Goal: Task Accomplishment & Management: Use online tool/utility

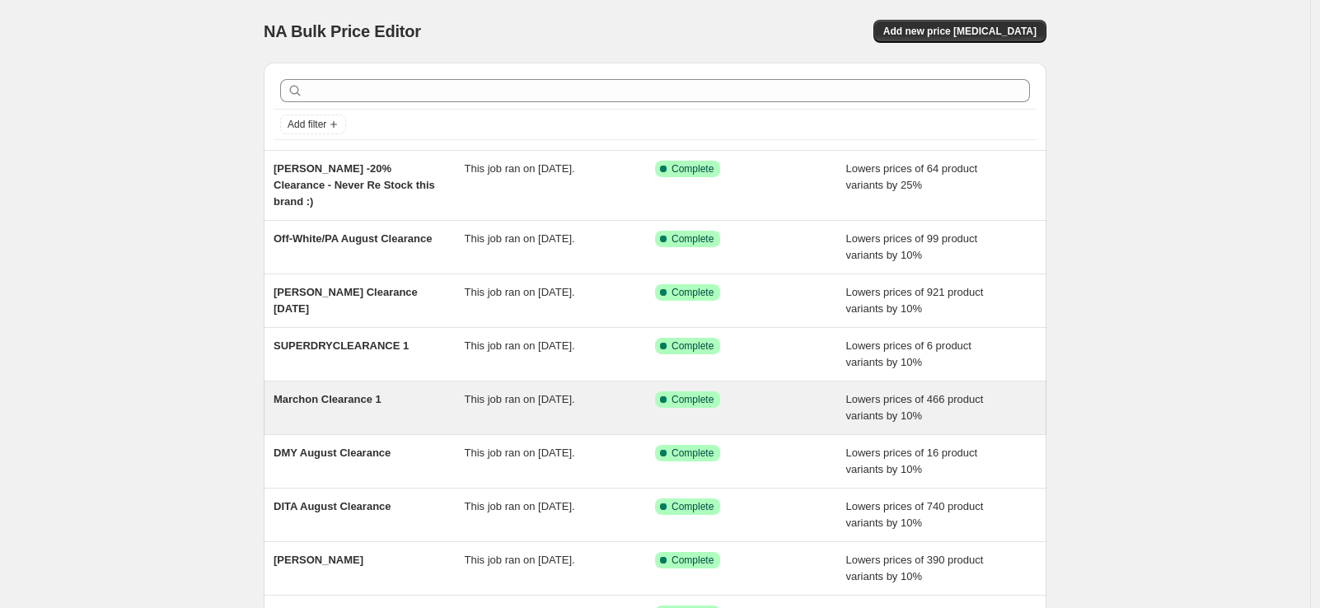
click at [350, 393] on span "Marchon Clearance 1" at bounding box center [328, 399] width 108 height 12
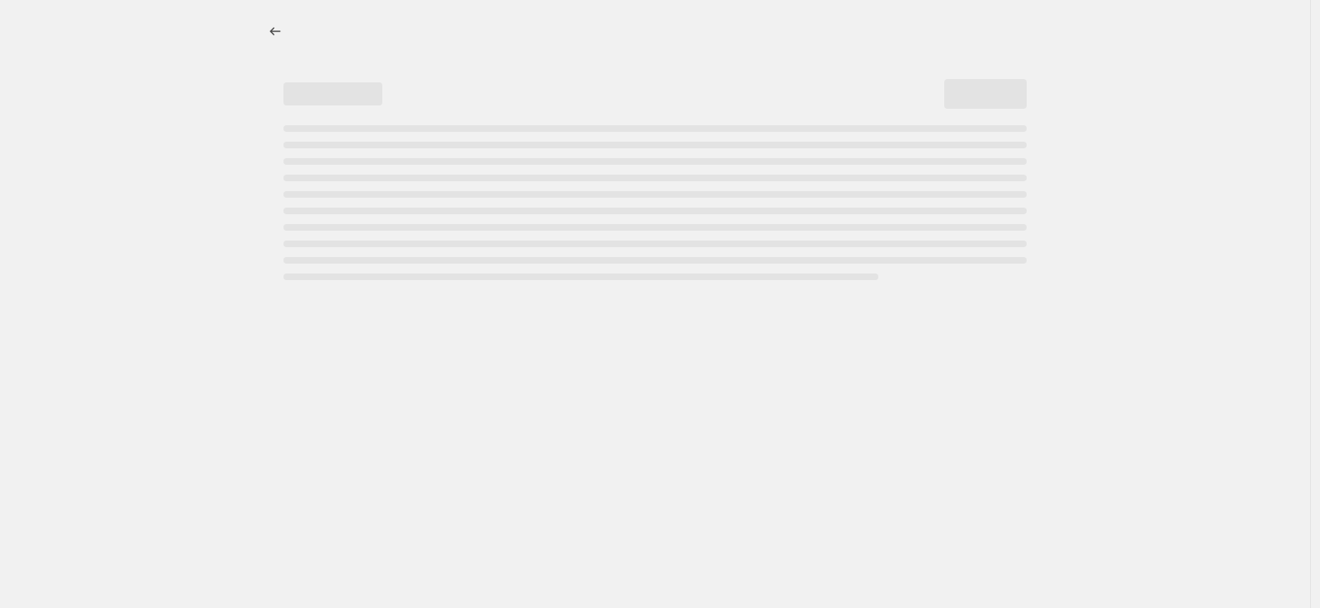
select select "percentage"
select select "no_change"
select select "tag"
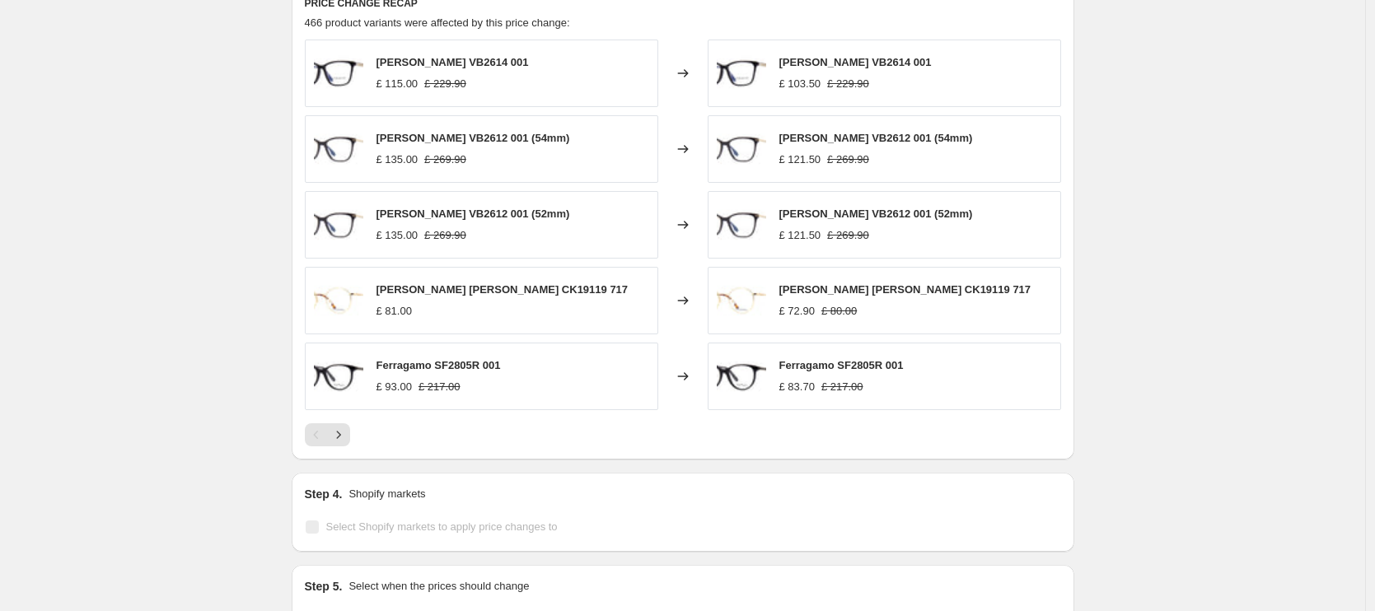
scroll to position [1433, 0]
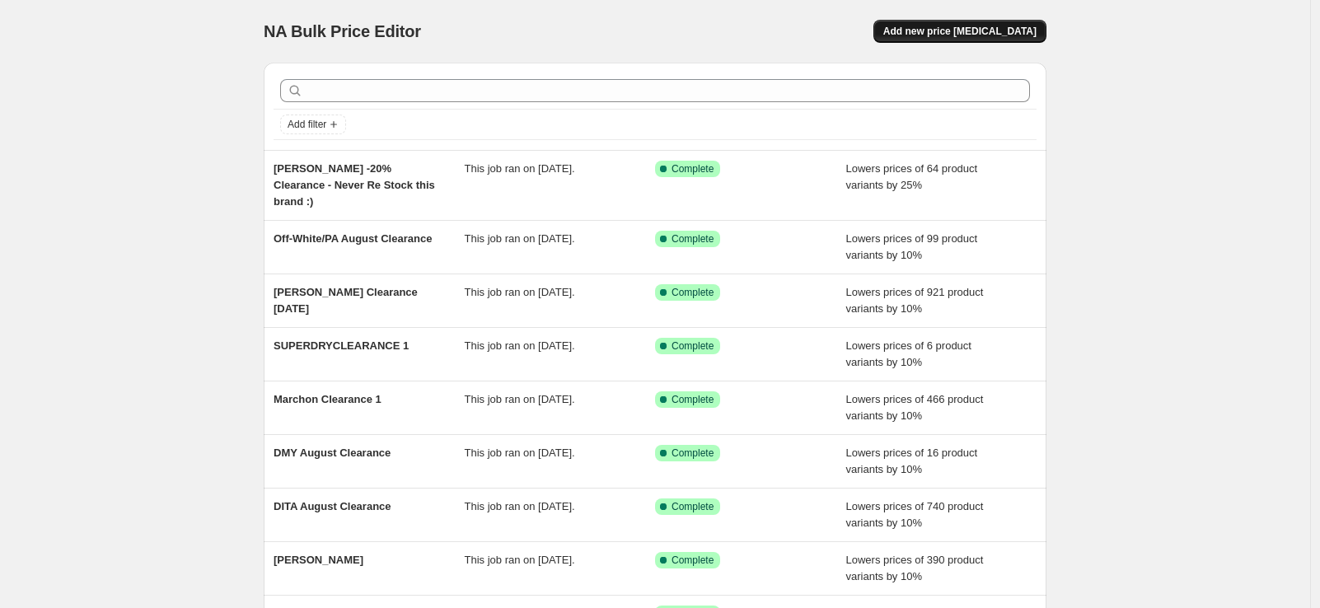
click at [1002, 33] on span "Add new price [MEDICAL_DATA]" at bounding box center [959, 31] width 153 height 13
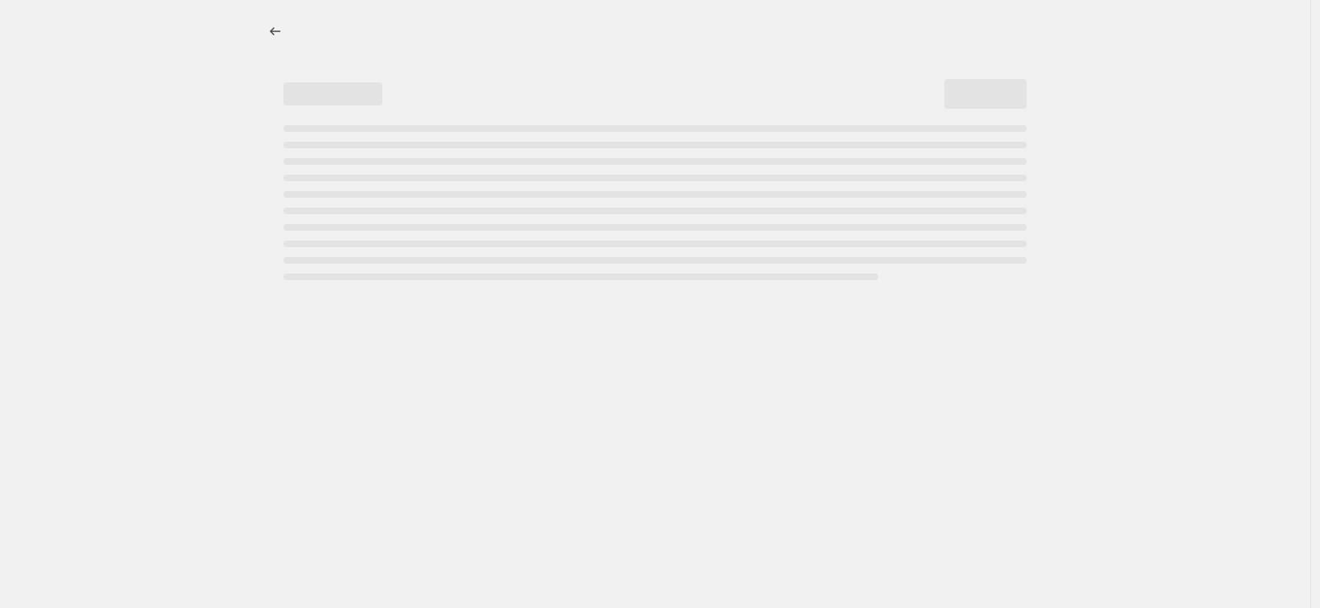
select select "percentage"
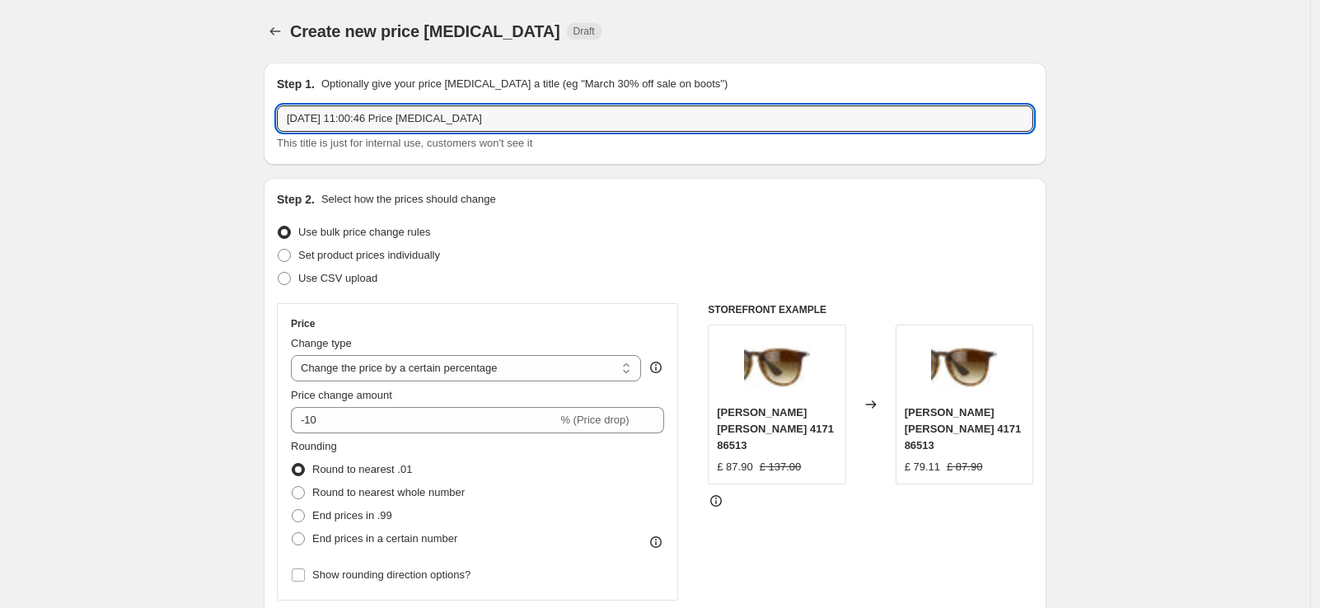
drag, startPoint x: 601, startPoint y: 111, endPoint x: 236, endPoint y: 110, distance: 364.1
type input "Safilo Clearance 1"
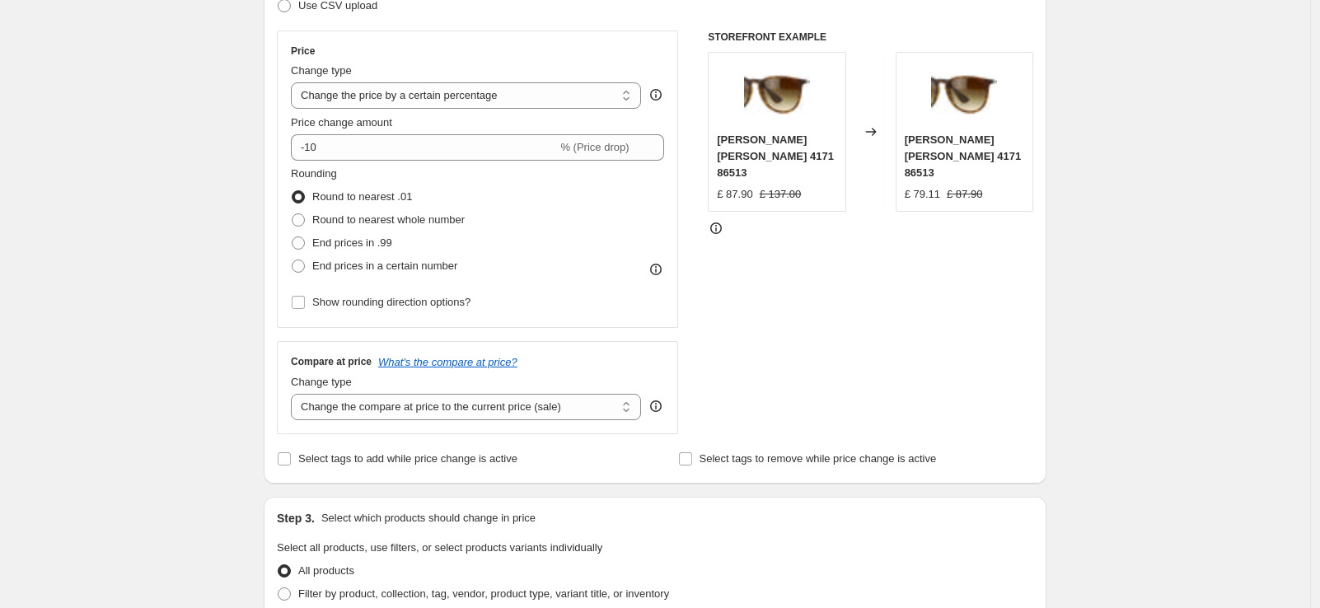
scroll to position [275, 0]
click at [443, 404] on select "Change the compare at price to the current price (sale) Change the compare at p…" at bounding box center [466, 404] width 350 height 26
select select "no_change"
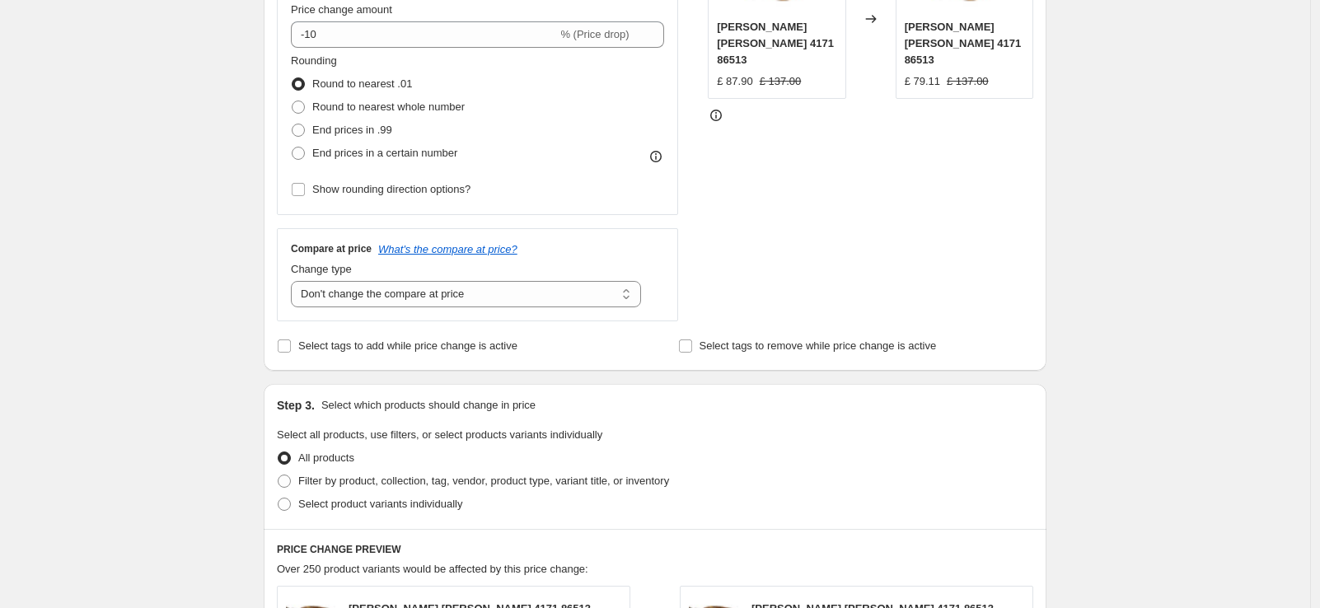
scroll to position [394, 0]
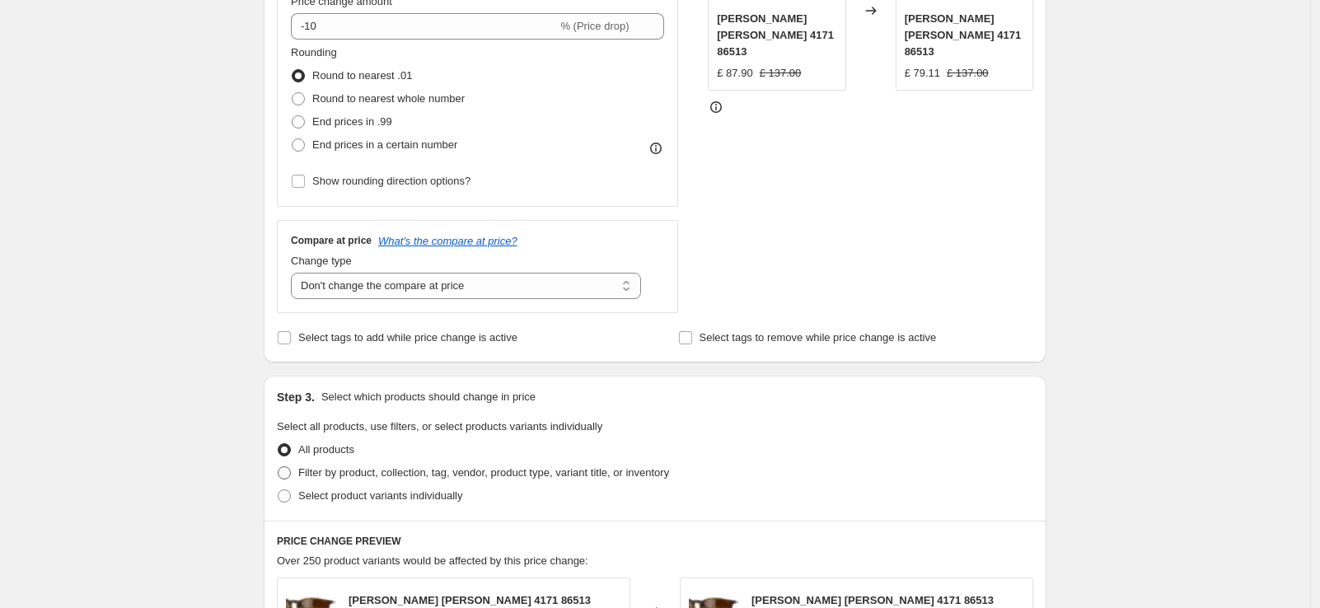
click at [605, 469] on span "Filter by product, collection, tag, vendor, product type, variant title, or inv…" at bounding box center [483, 472] width 371 height 12
click at [278, 467] on input "Filter by product, collection, tag, vendor, product type, variant title, or inv…" at bounding box center [278, 466] width 1 height 1
radio input "true"
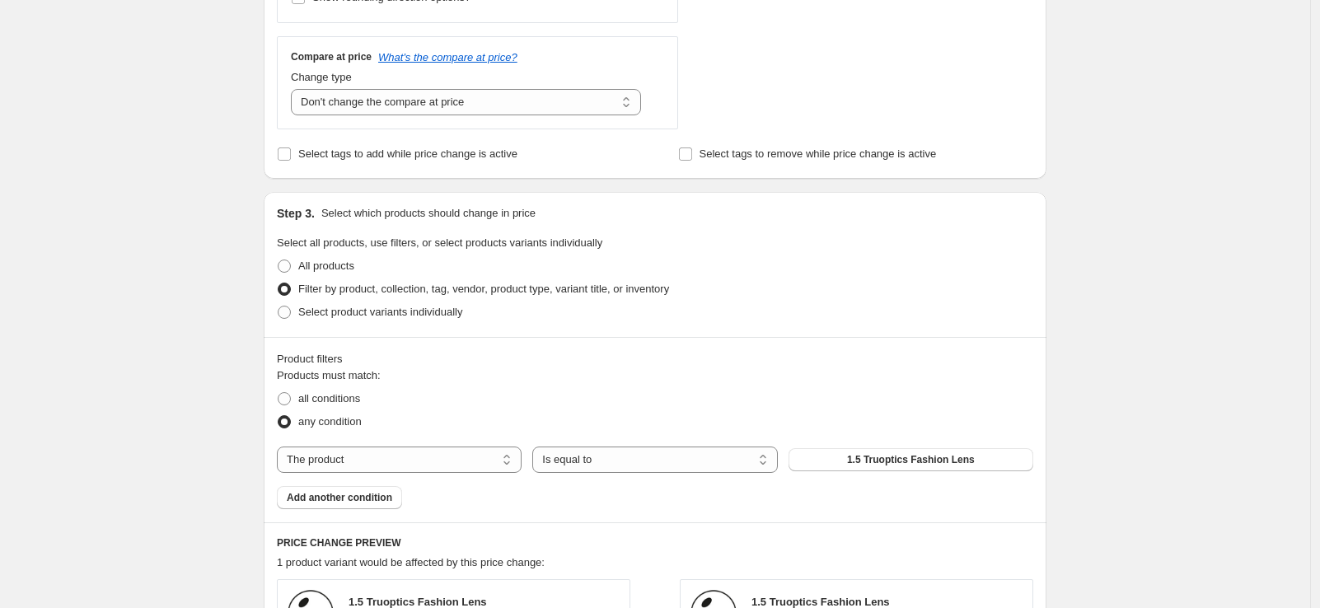
scroll to position [578, 0]
click at [375, 452] on select "The product The product's collection The product's tag The product's vendor The…" at bounding box center [399, 459] width 245 height 26
select select "tag"
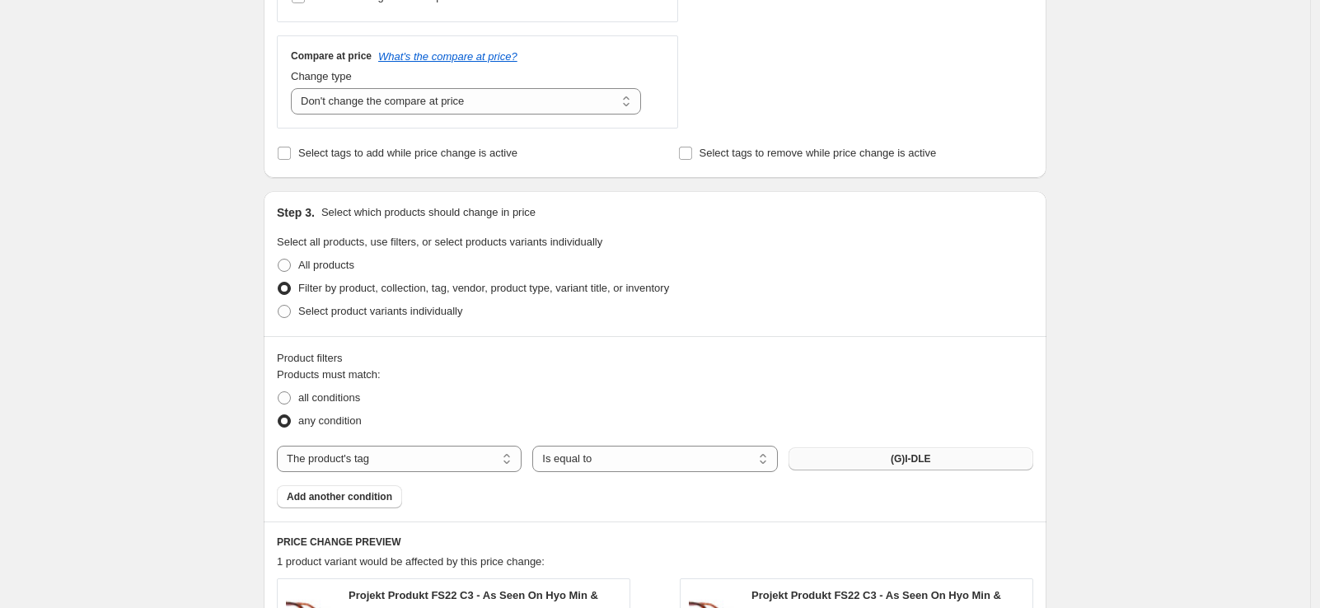
click at [897, 460] on span "(G)I-DLE" at bounding box center [911, 458] width 40 height 13
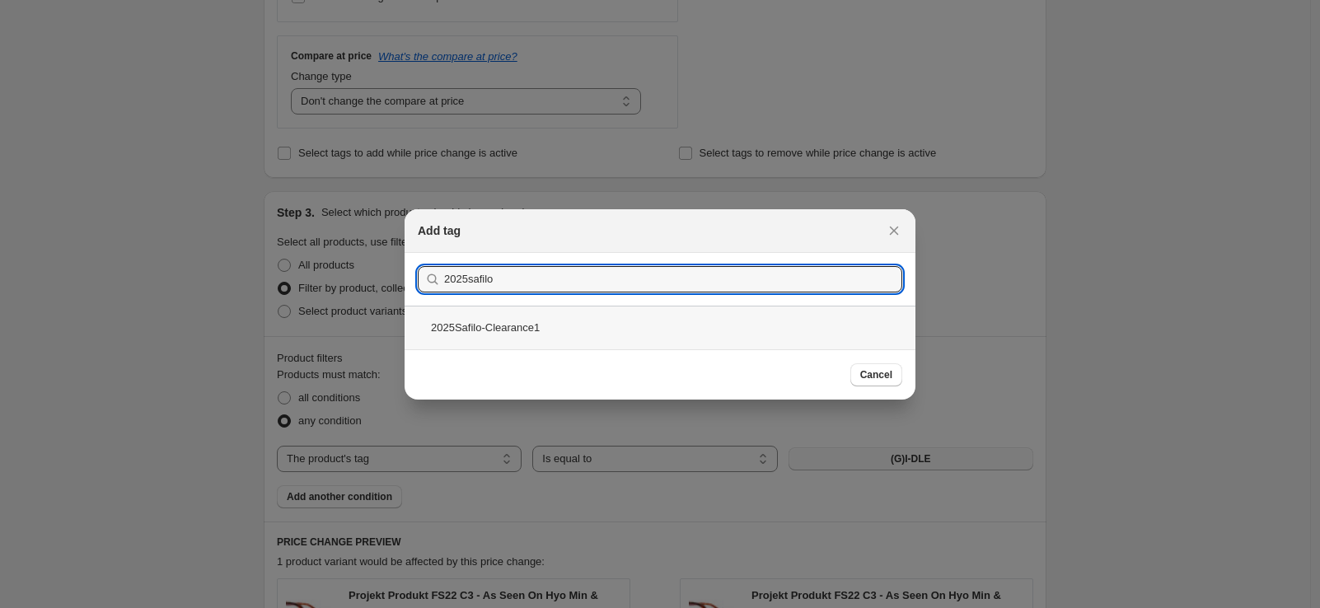
type input "2025safilo"
click at [605, 335] on div "2025Safilo-Clearance1" at bounding box center [660, 328] width 511 height 44
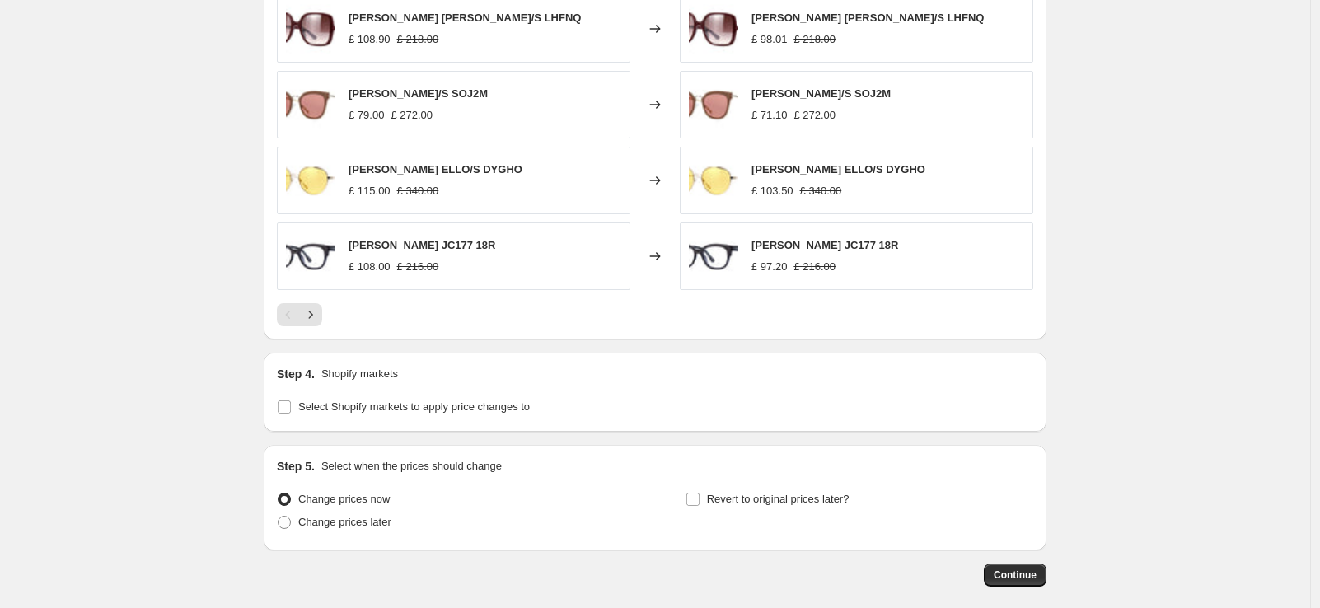
scroll to position [1317, 0]
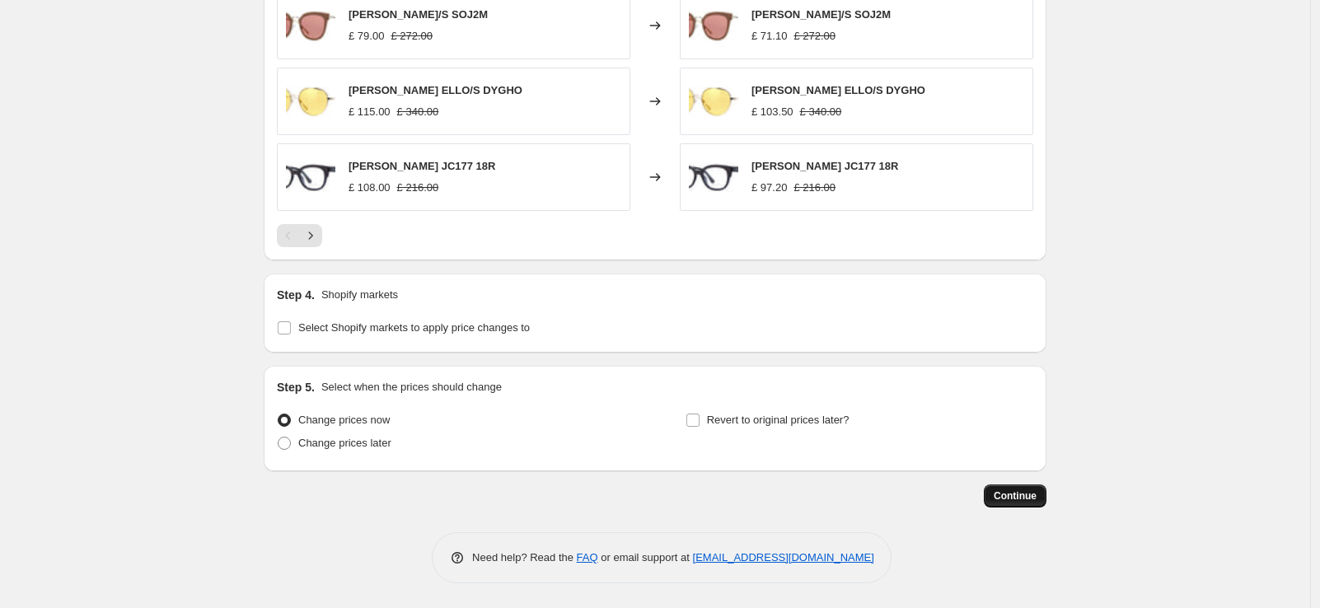
click at [1008, 501] on span "Continue" at bounding box center [1015, 495] width 43 height 13
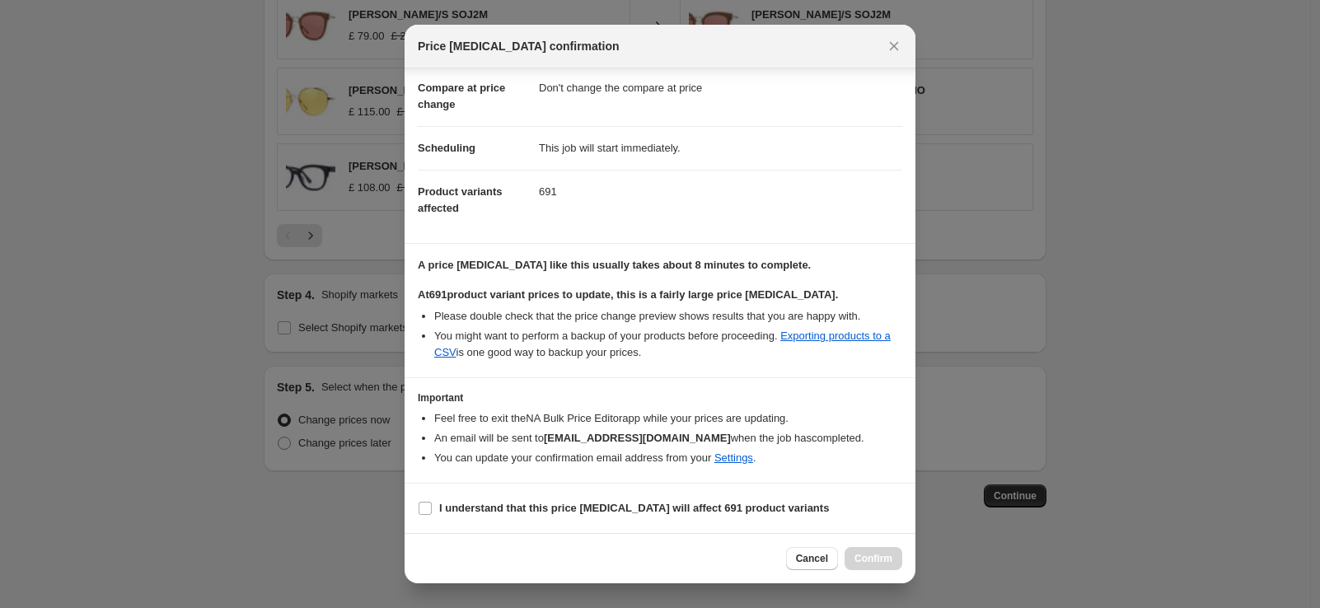
scroll to position [91, 0]
click at [423, 507] on input "I understand that this price [MEDICAL_DATA] will affect 691 product variants" at bounding box center [425, 508] width 13 height 13
checkbox input "true"
click at [891, 557] on span "Confirm" at bounding box center [873, 558] width 38 height 13
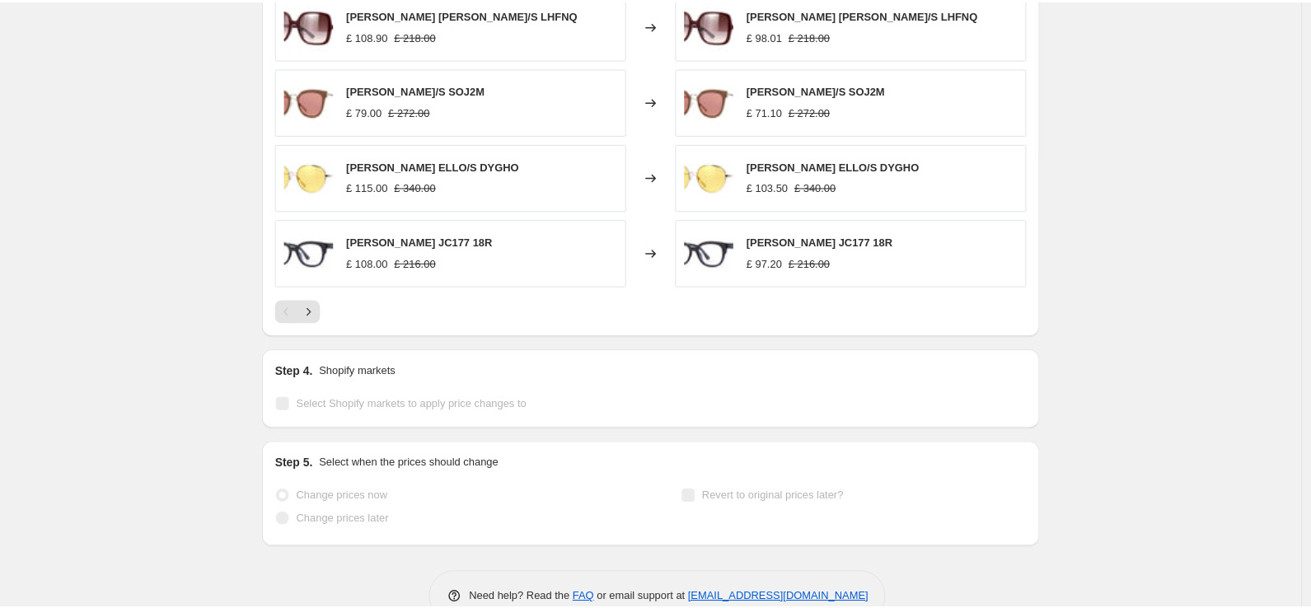
scroll to position [1359, 0]
